Goal: Transaction & Acquisition: Purchase product/service

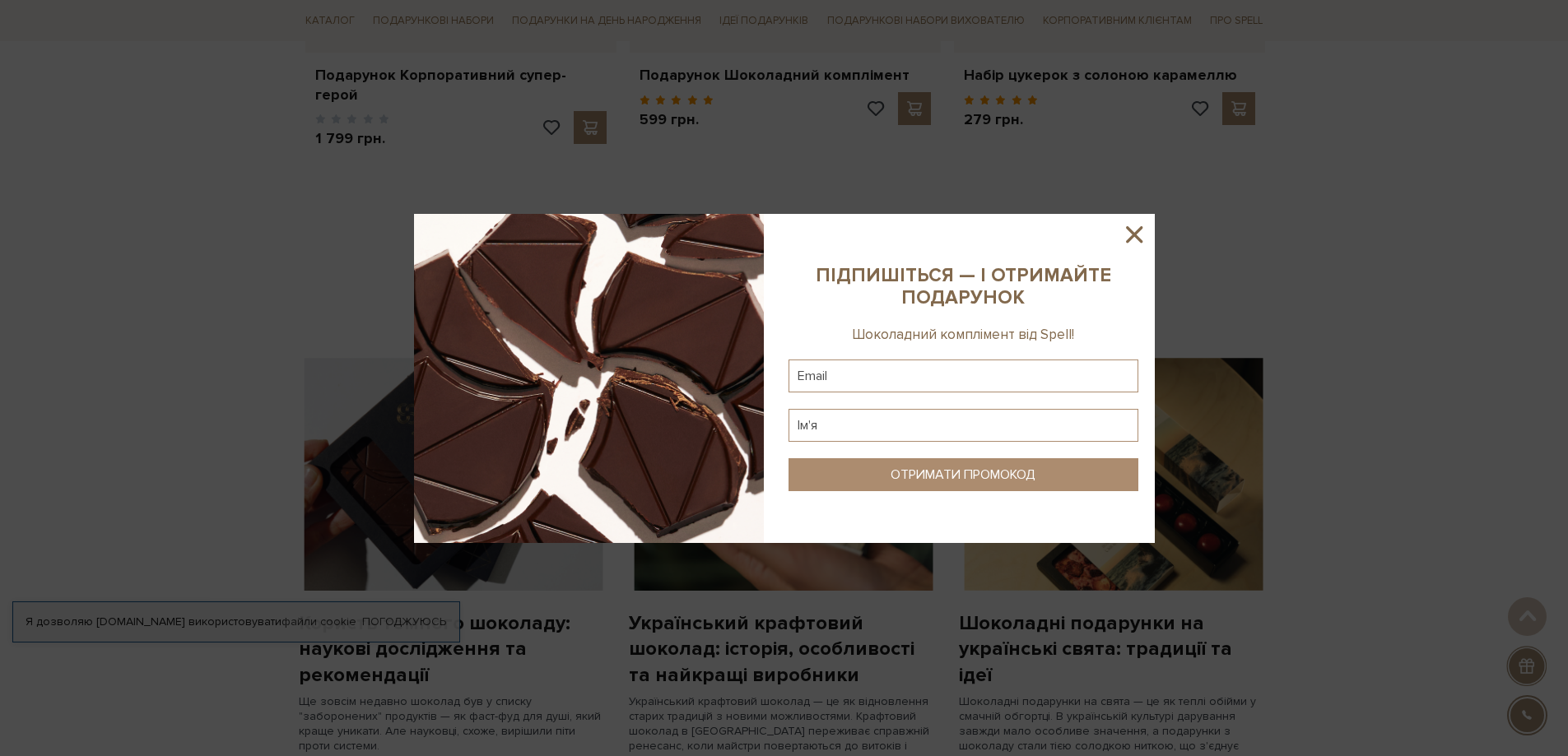
scroll to position [987, 0]
click at [1140, 232] on icon at bounding box center [1134, 234] width 28 height 28
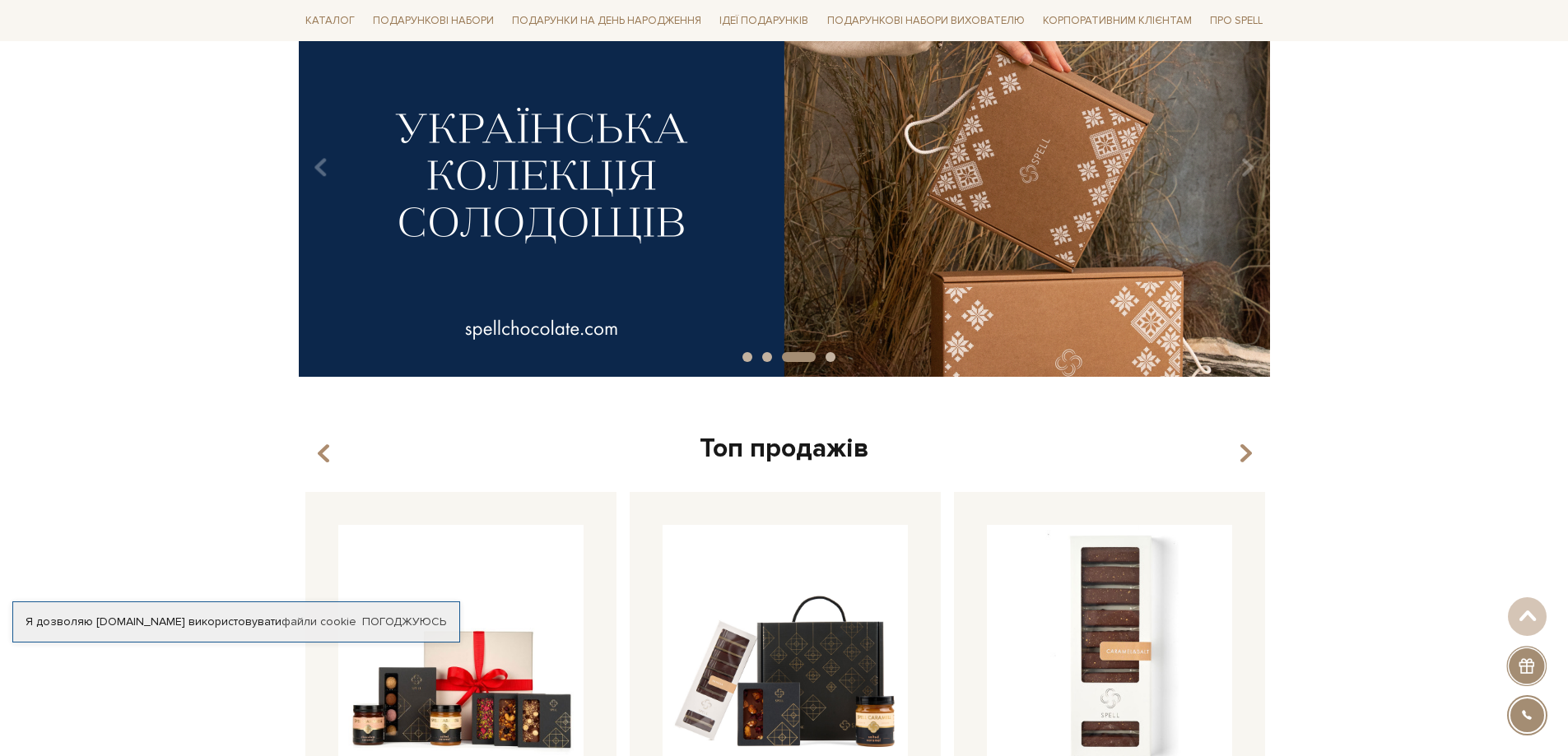
scroll to position [0, 0]
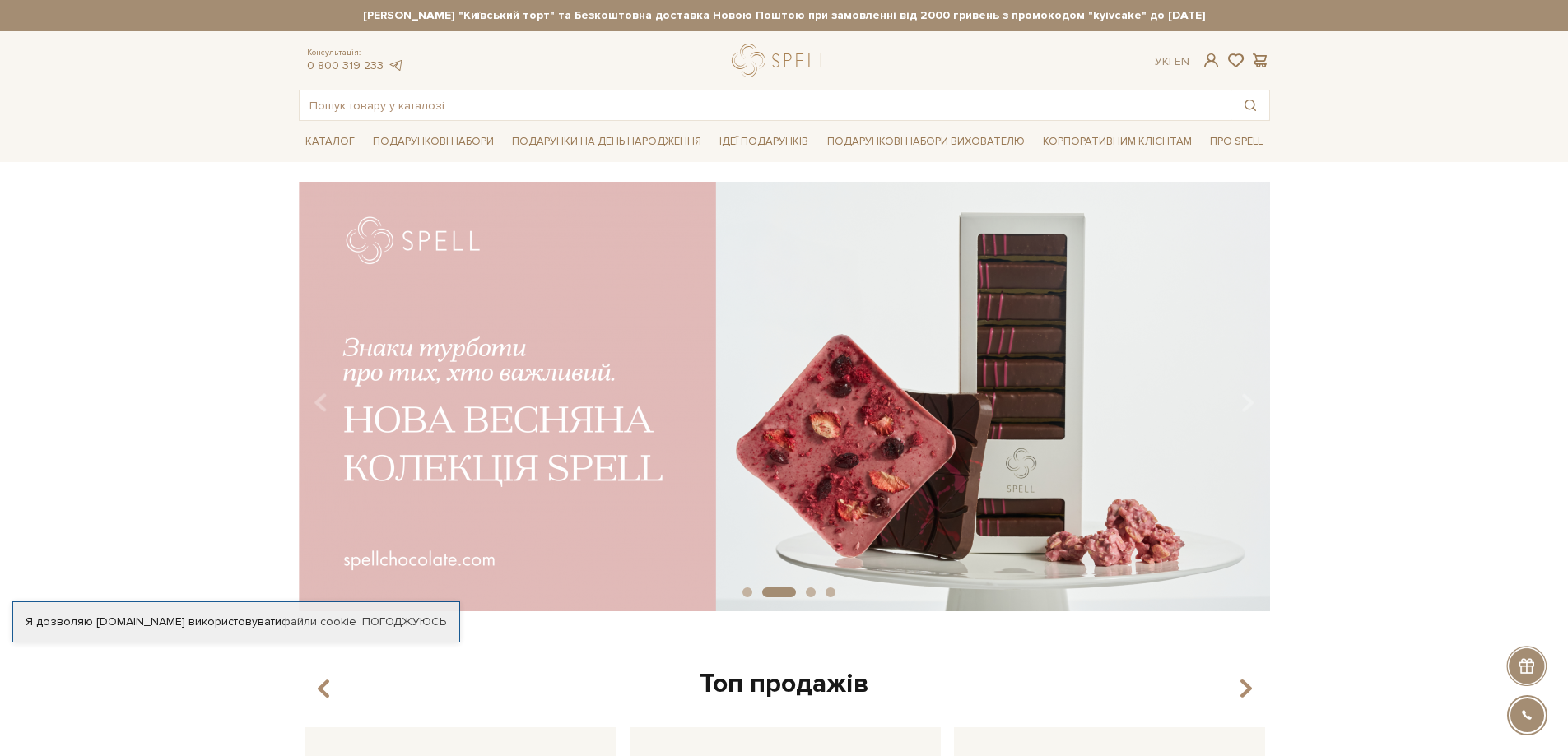
click at [1490, 360] on div "slide 3 of 4" at bounding box center [784, 391] width 1568 height 418
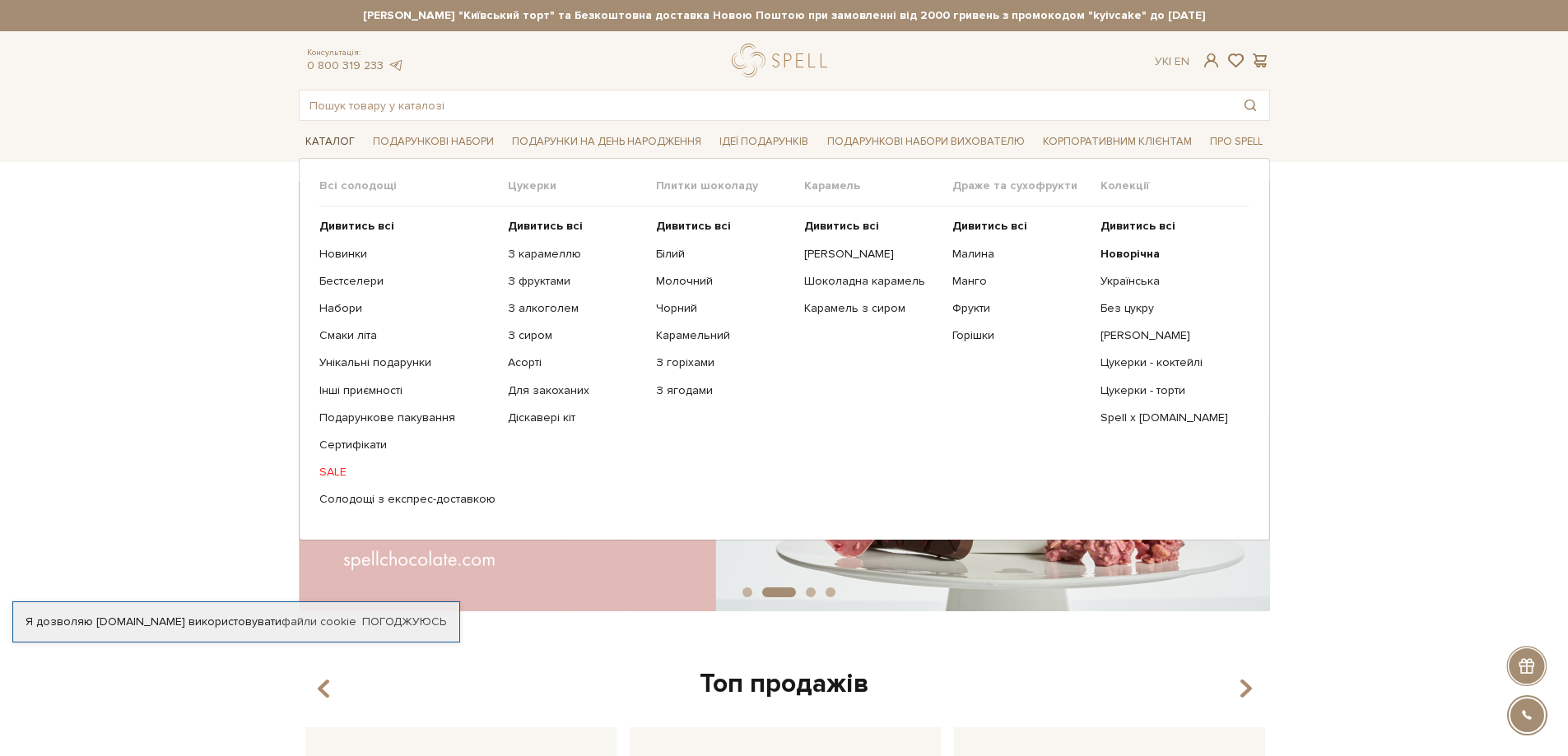
click at [335, 131] on link "Каталог" at bounding box center [329, 142] width 62 height 25
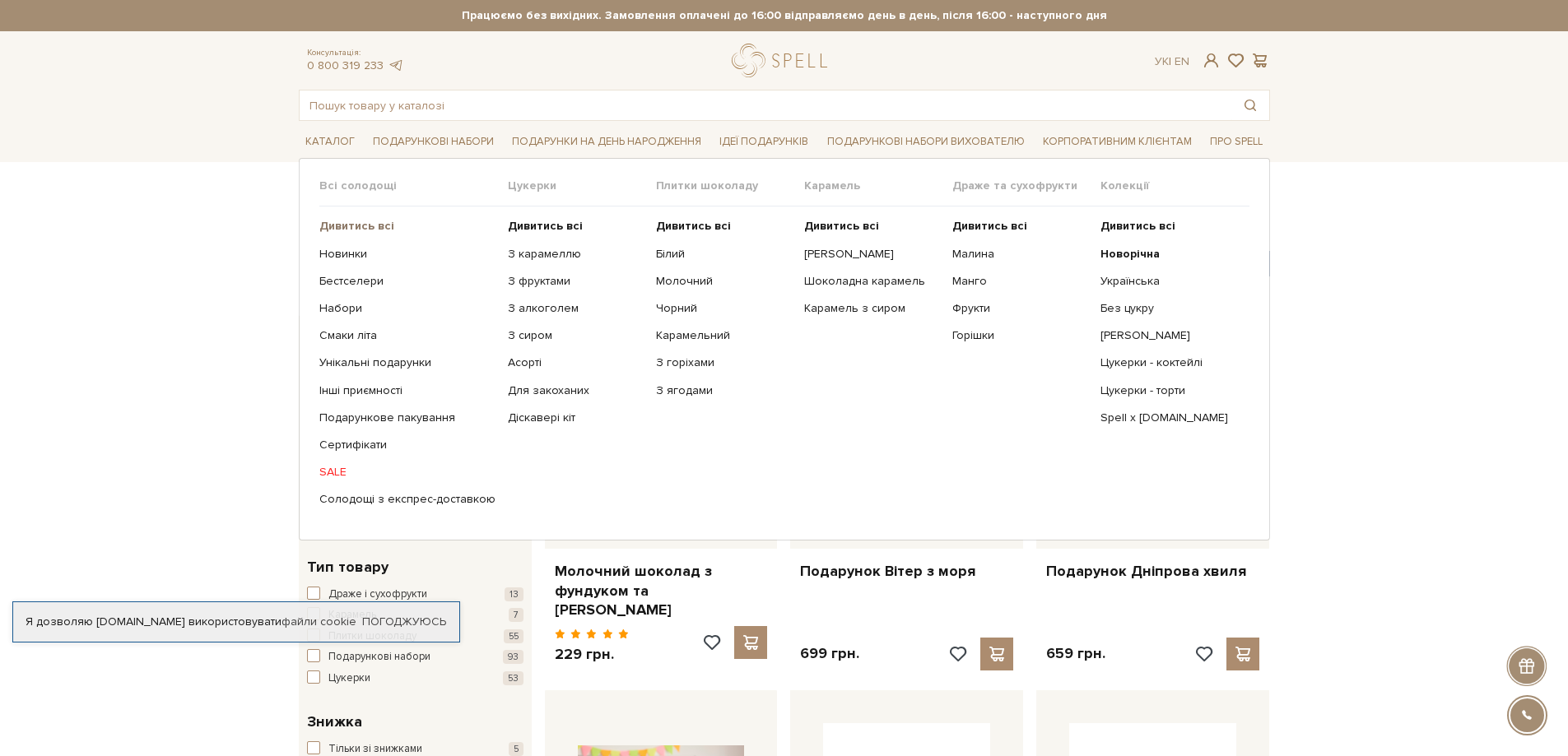
click at [346, 229] on b "Дивитись всі" at bounding box center [357, 226] width 75 height 14
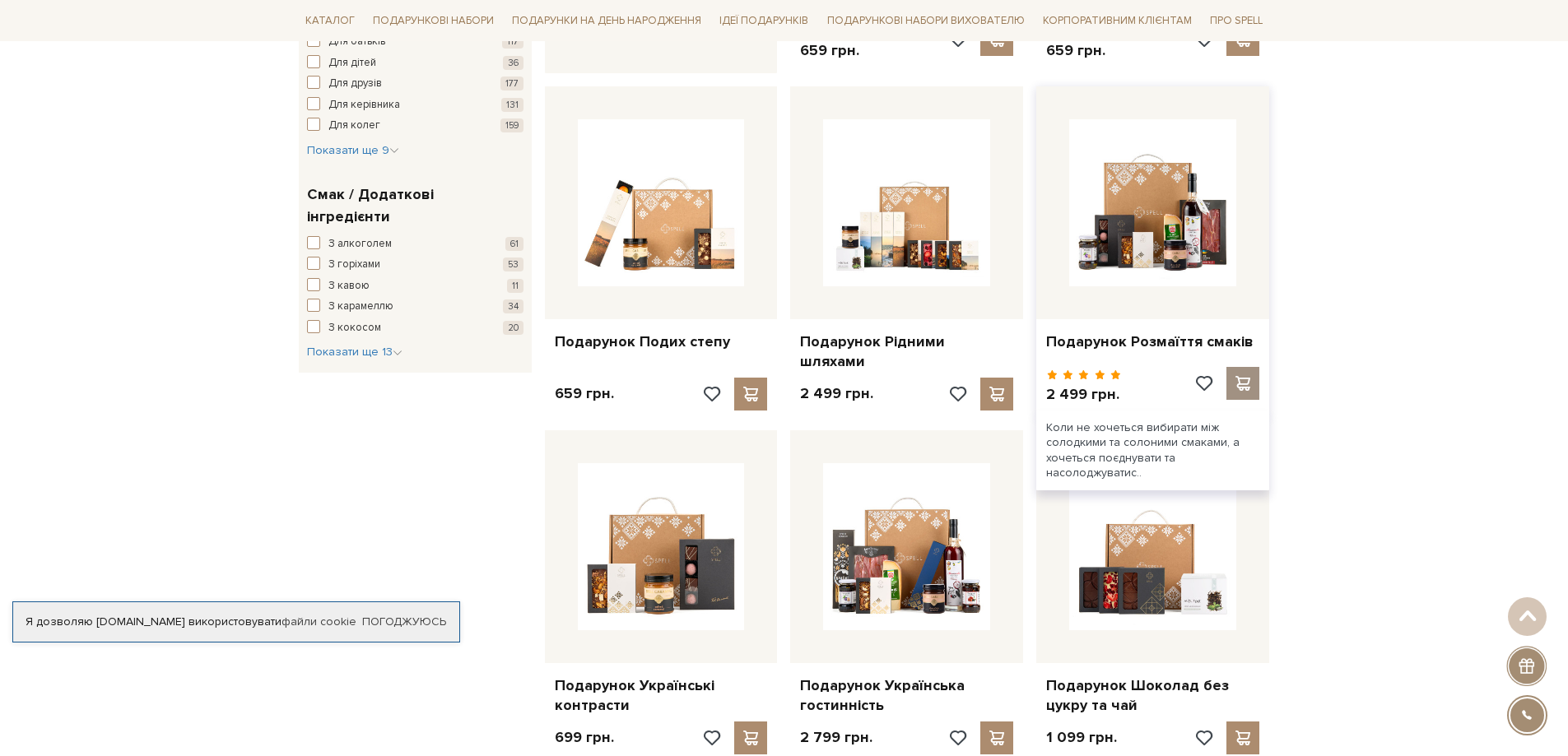
scroll to position [987, 0]
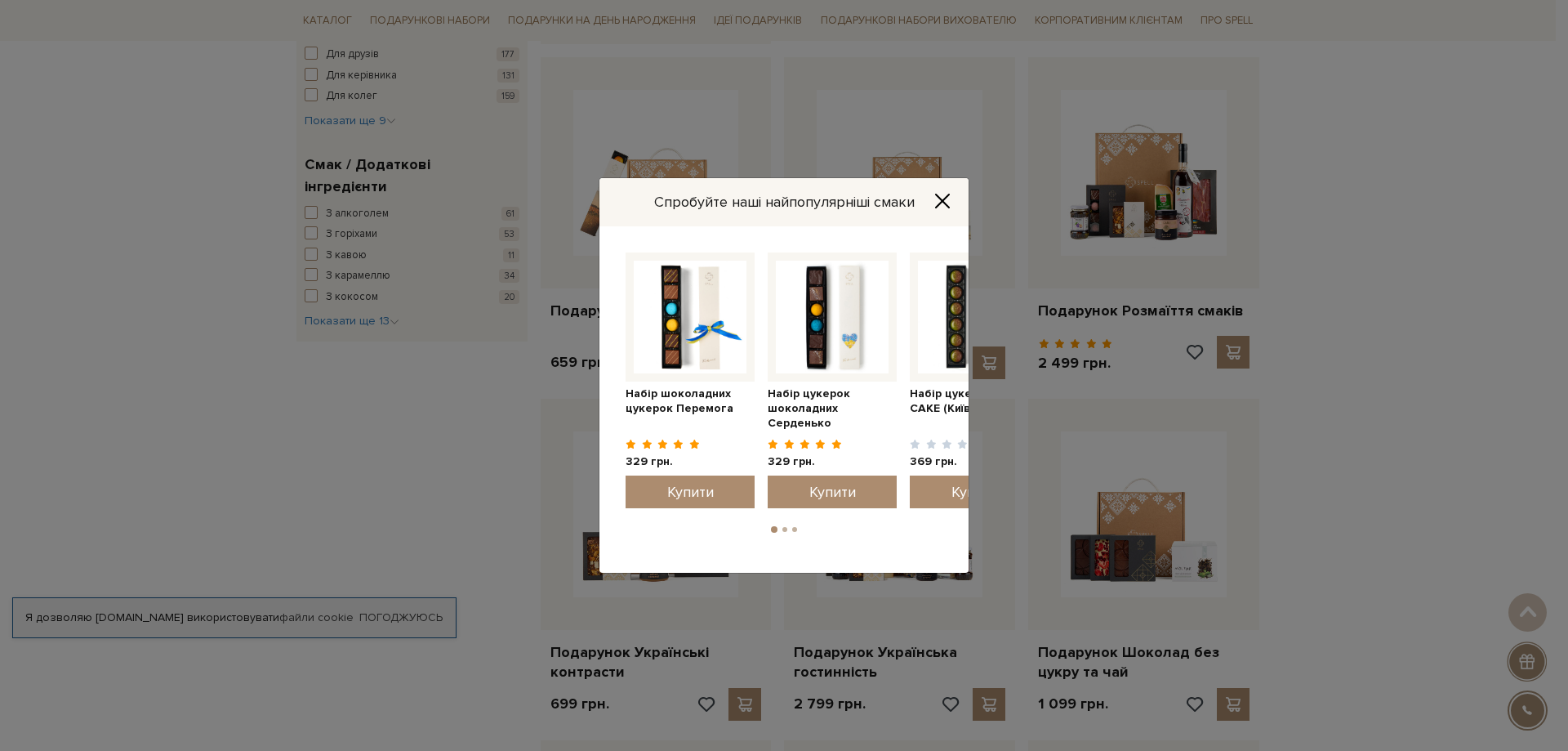
click at [949, 202] on icon "Close" at bounding box center [942, 201] width 17 height 17
